Goal: Ask a question

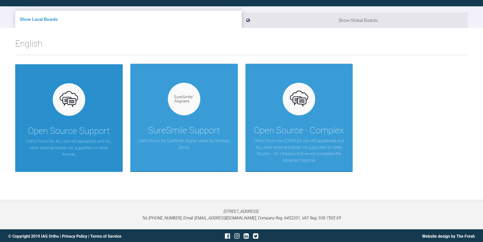
scroll to position [53, 0]
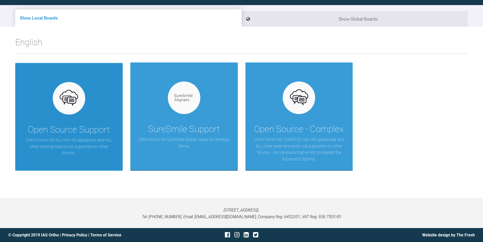
click at [94, 123] on div "Open Source Support" at bounding box center [69, 130] width 82 height 14
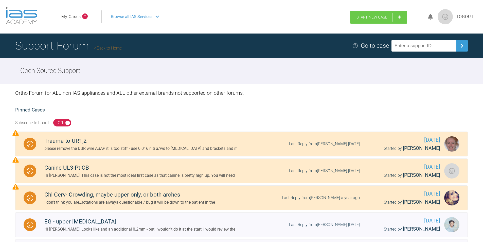
click at [377, 21] on link "Start New Case" at bounding box center [379, 17] width 57 height 13
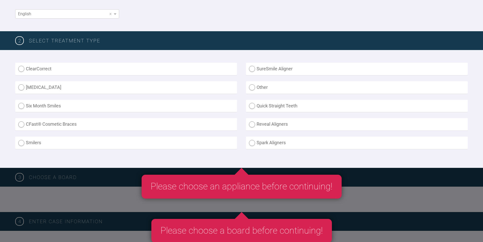
scroll to position [102, 0]
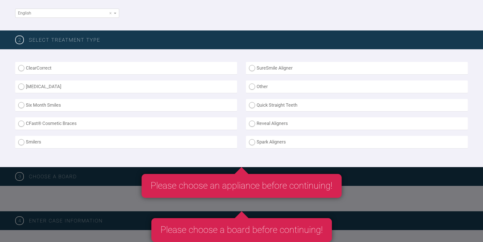
click at [281, 69] on label "SureSmile Aligner" at bounding box center [357, 68] width 222 height 12
radio Aligner "true"
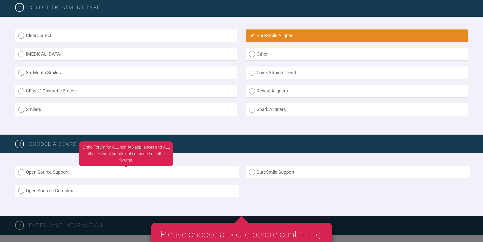
scroll to position [203, 0]
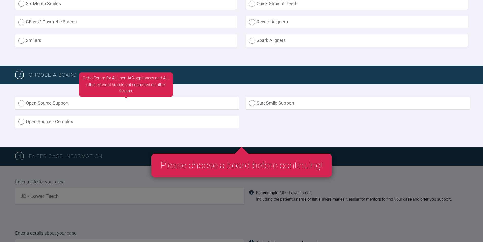
drag, startPoint x: 127, startPoint y: 104, endPoint x: 149, endPoint y: 107, distance: 22.4
click at [127, 104] on label "Open Source Support" at bounding box center [127, 103] width 224 height 12
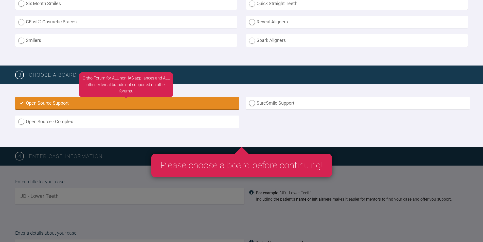
radio input "true"
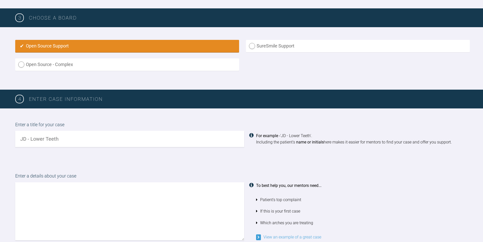
scroll to position [199, 0]
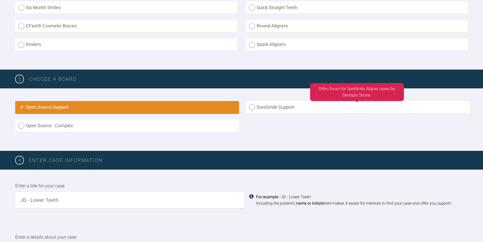
click at [278, 109] on label "SureSmile Support" at bounding box center [358, 107] width 224 height 12
radio input "true"
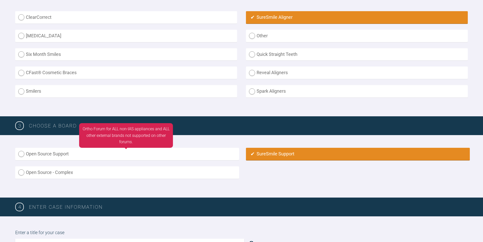
scroll to position [148, 0]
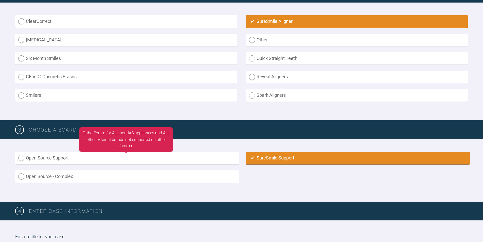
click at [64, 156] on label "Open Source Support" at bounding box center [127, 158] width 224 height 12
radio input "true"
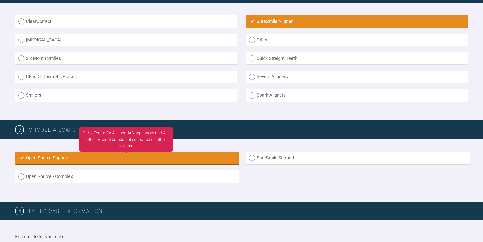
click at [205, 155] on label "Open Source Support" at bounding box center [127, 158] width 224 height 12
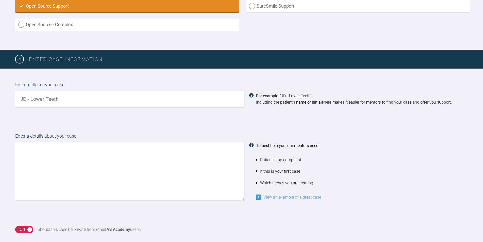
scroll to position [301, 0]
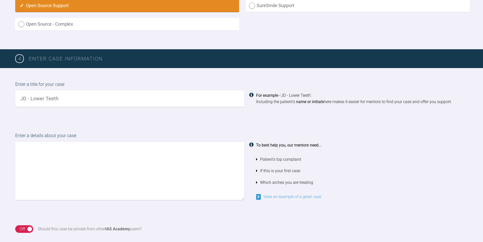
click at [85, 108] on div "Enter a title for your case For example - 'JD - Lower Teeth'. Including the pat…" at bounding box center [241, 94] width 483 height 52
click at [83, 102] on input "text" at bounding box center [129, 98] width 229 height 16
click at [193, 94] on input "Upper and lower sure smile simple case" at bounding box center [129, 98] width 229 height 16
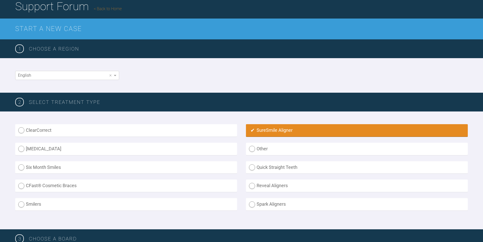
scroll to position [0, 0]
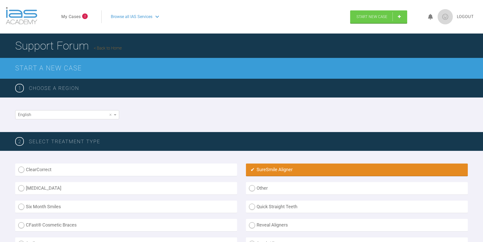
type input "Upper and lower sure smile simple case"
click at [431, 17] on icon at bounding box center [430, 17] width 5 height 6
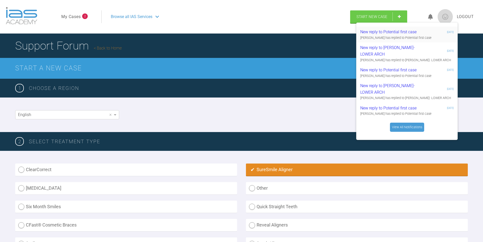
click at [397, 34] on div "New reply to Potential first case" at bounding box center [391, 32] width 61 height 7
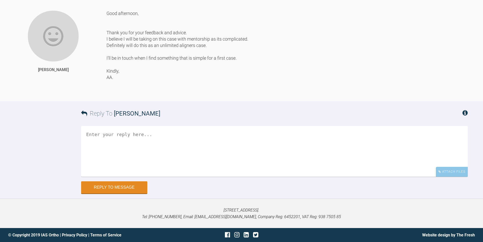
scroll to position [1685, 0]
click at [151, 177] on textarea at bounding box center [274, 151] width 387 height 51
click at [194, 176] on textarea "Good morning, I hope this finds you well." at bounding box center [274, 151] width 387 height 51
click at [190, 171] on textarea "Good morning, I hope this finds you well." at bounding box center [274, 151] width 387 height 51
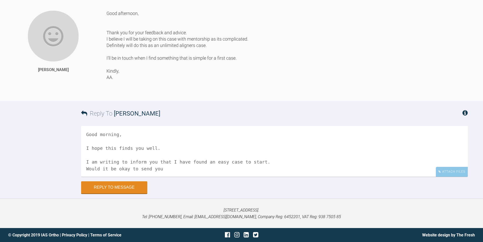
scroll to position [1, 0]
drag, startPoint x: 178, startPoint y: 195, endPoint x: 89, endPoint y: 195, distance: 88.8
click at [89, 177] on textarea "Good morning, I hope this finds you well. I am writing to inform you that I hav…" at bounding box center [274, 151] width 387 height 51
drag, startPoint x: 228, startPoint y: 190, endPoint x: 225, endPoint y: 191, distance: 3.0
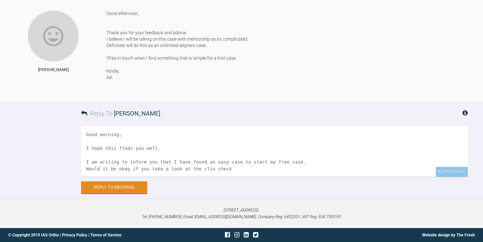
click at [225, 177] on textarea "Good morning, I hope this finds you well. I am writing to inform you that I hav…" at bounding box center [274, 151] width 387 height 51
click at [224, 177] on textarea "Good morning, I hope this finds you well. I am writing to inform you that I hav…" at bounding box center [274, 151] width 387 height 51
drag, startPoint x: 224, startPoint y: 196, endPoint x: 195, endPoint y: 194, distance: 28.8
click at [195, 177] on textarea "Good morning, I hope this finds you well. I am writing to inform you that I hav…" at bounding box center [274, 151] width 387 height 51
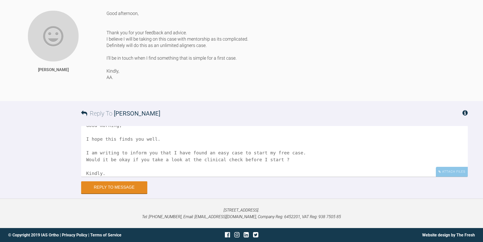
scroll to position [14, 0]
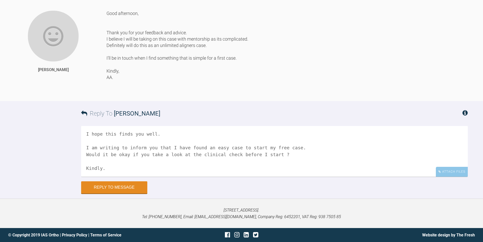
click at [292, 177] on textarea "Good morning, I hope this finds you well. I am writing to inform you that I hav…" at bounding box center [274, 151] width 387 height 51
click at [305, 175] on textarea "Good morning, I hope this finds you well. I am writing to inform you that I hav…" at bounding box center [274, 151] width 387 height 51
drag, startPoint x: 291, startPoint y: 173, endPoint x: 254, endPoint y: 172, distance: 36.8
click at [254, 172] on textarea "Good morning, I hope this finds you well. I am writing to inform you that I hav…" at bounding box center [274, 151] width 387 height 51
click at [298, 171] on textarea "Good morning, I hope this finds you well. I am writing to inform you that I hav…" at bounding box center [274, 151] width 387 height 51
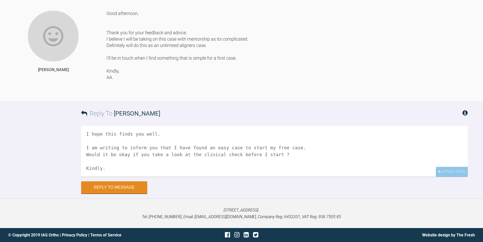
drag, startPoint x: 228, startPoint y: 172, endPoint x: 231, endPoint y: 171, distance: 2.6
click at [229, 172] on textarea "Good morning, I hope this finds you well. I am writing to inform you that I hav…" at bounding box center [274, 151] width 387 height 51
click at [270, 172] on textarea "Good morning, I hope this finds you well. I am writing to inform you that I hav…" at bounding box center [274, 151] width 387 height 51
click at [275, 172] on textarea "Good morning, I hope this finds you well. I am writing to inform you that I hav…" at bounding box center [274, 151] width 387 height 51
click at [294, 177] on textarea "Good morning, I hope this finds you well. I am writing to inform you that I hav…" at bounding box center [274, 151] width 387 height 51
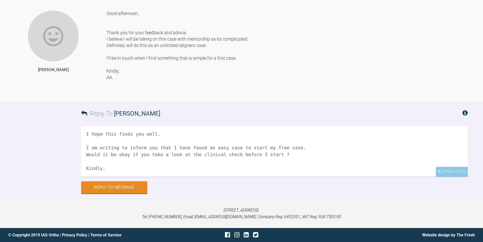
click at [297, 171] on textarea "Good morning, I hope this finds you well. I am writing to inform you that I hav…" at bounding box center [274, 151] width 387 height 51
click at [280, 175] on textarea "Good morning, I hope this finds you well. I am writing to inform you that I hav…" at bounding box center [274, 151] width 387 height 51
click at [270, 170] on textarea "Good morning, I hope this finds you well. I am writing to inform you that I hav…" at bounding box center [274, 151] width 387 height 51
click at [273, 172] on textarea "Good morning, I hope this finds you well. I am writing to inform you that I hav…" at bounding box center [274, 151] width 387 height 51
click at [220, 177] on textarea "Good morning, I hope this finds you well. I am writing to inform you that I hav…" at bounding box center [274, 151] width 387 height 51
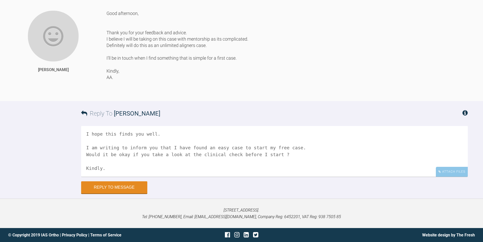
drag, startPoint x: 275, startPoint y: 179, endPoint x: 275, endPoint y: 186, distance: 6.6
click at [275, 177] on textarea "Good morning, I hope this finds you well. I am writing to inform you that I hav…" at bounding box center [274, 151] width 387 height 51
click at [281, 177] on textarea "Good morning, I hope this finds you well. I am writing to inform you that I hav…" at bounding box center [274, 151] width 387 height 51
click at [242, 177] on textarea "Good morning, I hope this finds you well. I am writing to inform you that I hav…" at bounding box center [274, 151] width 387 height 51
click at [283, 177] on textarea "Good morning, I hope this finds you well. I am writing to inform you that I hav…" at bounding box center [274, 151] width 387 height 51
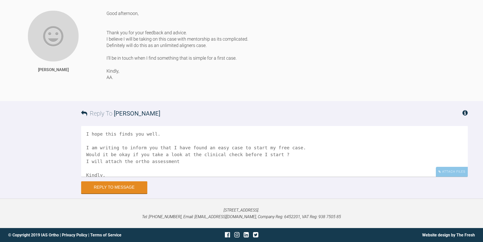
drag, startPoint x: 119, startPoint y: 186, endPoint x: 91, endPoint y: 186, distance: 27.7
click at [91, 177] on textarea "Good morning, I hope this finds you well. I am writing to inform you that I hav…" at bounding box center [274, 151] width 387 height 51
click at [196, 177] on textarea "Good morning, I hope this finds you well. I am writing to inform you that I hav…" at bounding box center [274, 151] width 387 height 51
type textarea "Good morning, I hope this finds you well. I am writing to inform you that I hav…"
click at [159, 181] on div "Good morning, I hope this finds you well. I am writing to inform you that I hav…" at bounding box center [274, 153] width 387 height 55
